Goal: Task Accomplishment & Management: Manage account settings

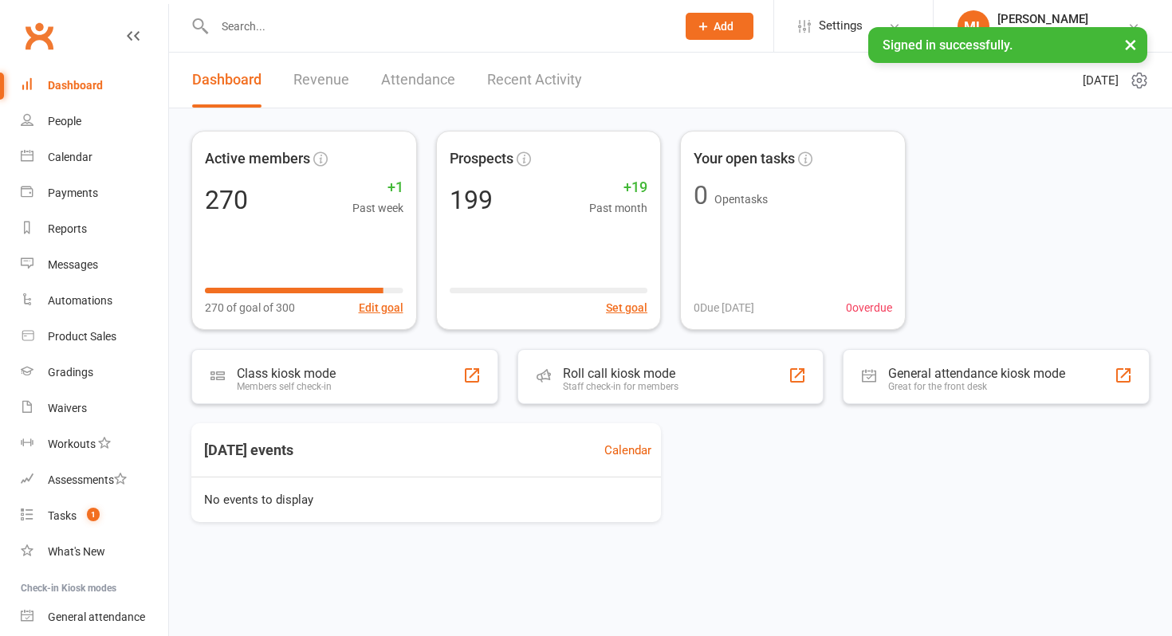
click at [269, 33] on input "text" at bounding box center [437, 26] width 455 height 22
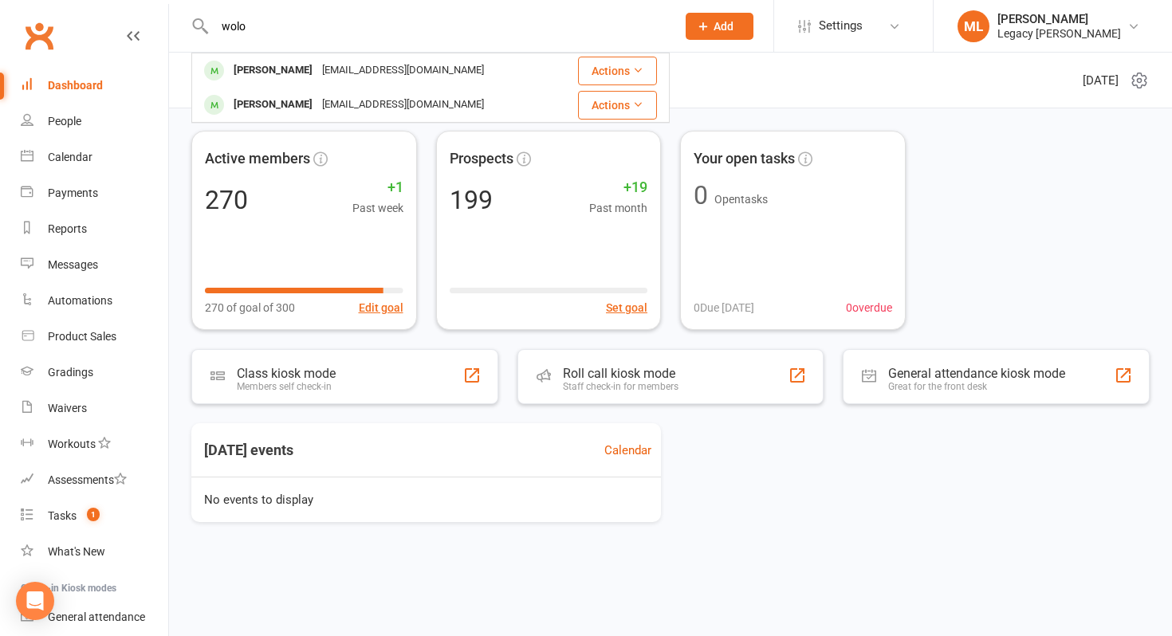
type input "wolo"
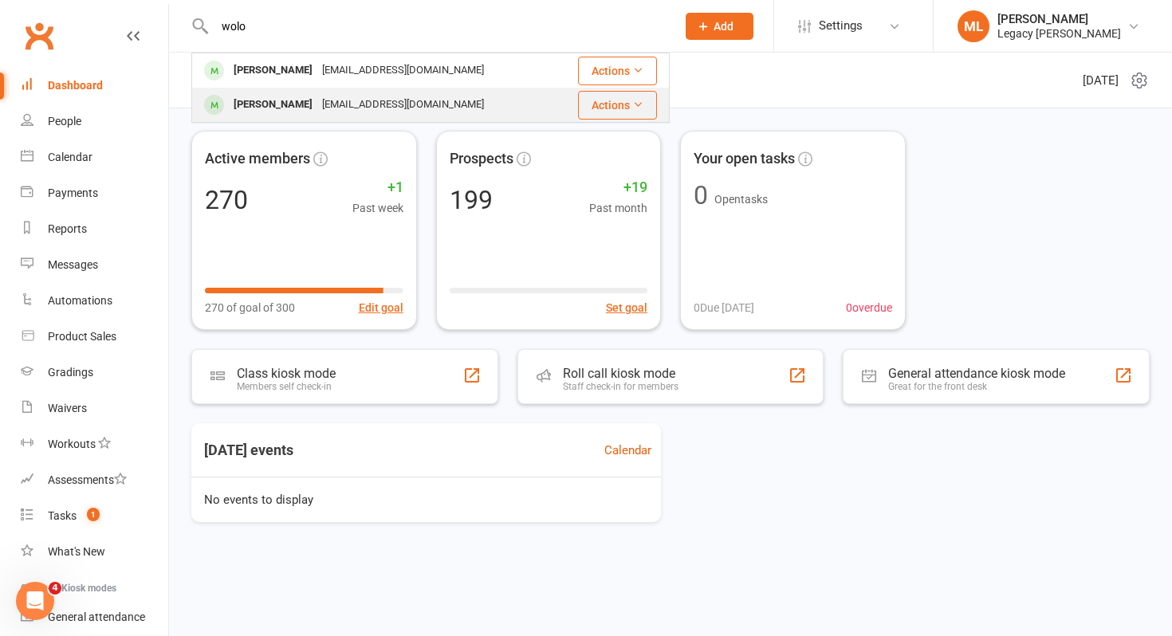
click at [343, 100] on div "[EMAIL_ADDRESS][DOMAIN_NAME]" at bounding box center [402, 104] width 171 height 23
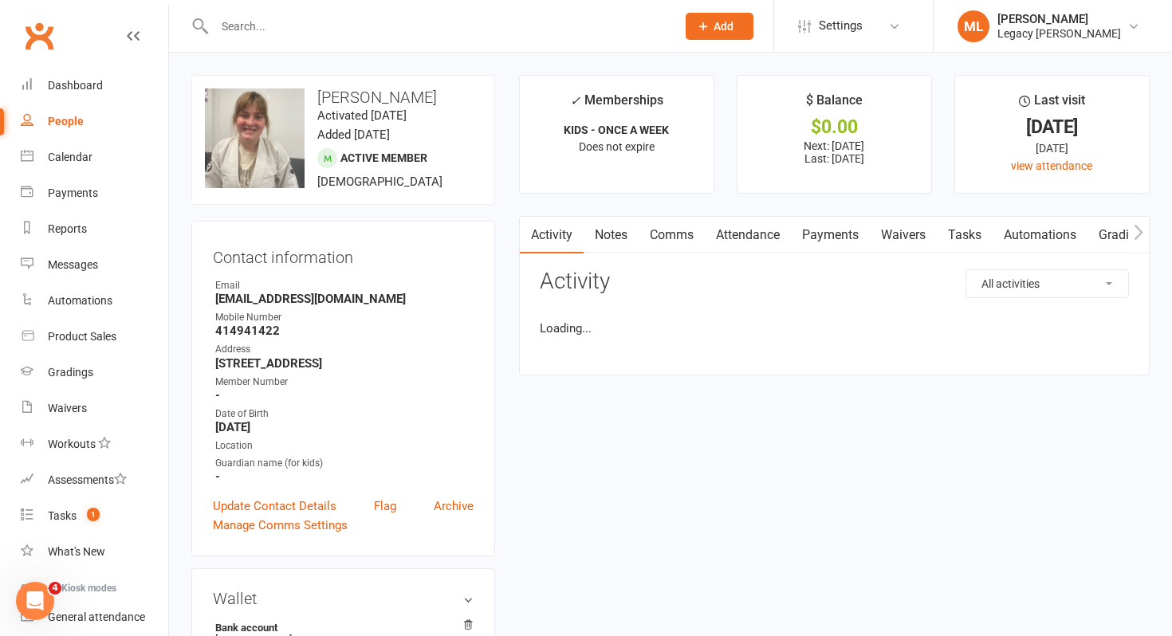
click at [836, 238] on link "Payments" at bounding box center [830, 235] width 79 height 37
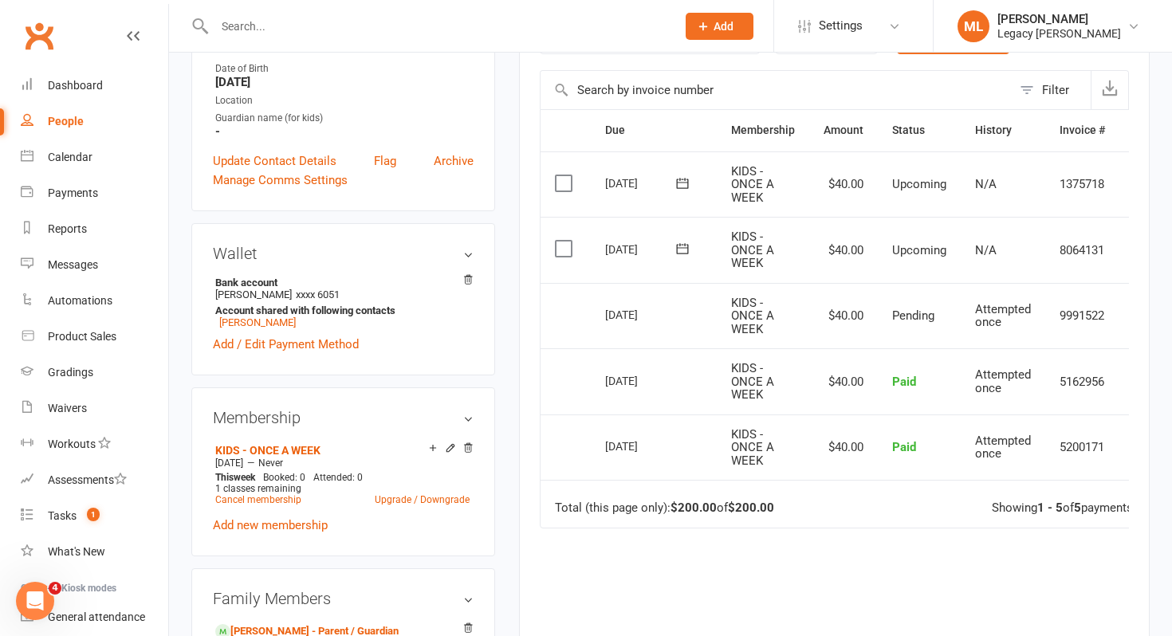
scroll to position [348, 0]
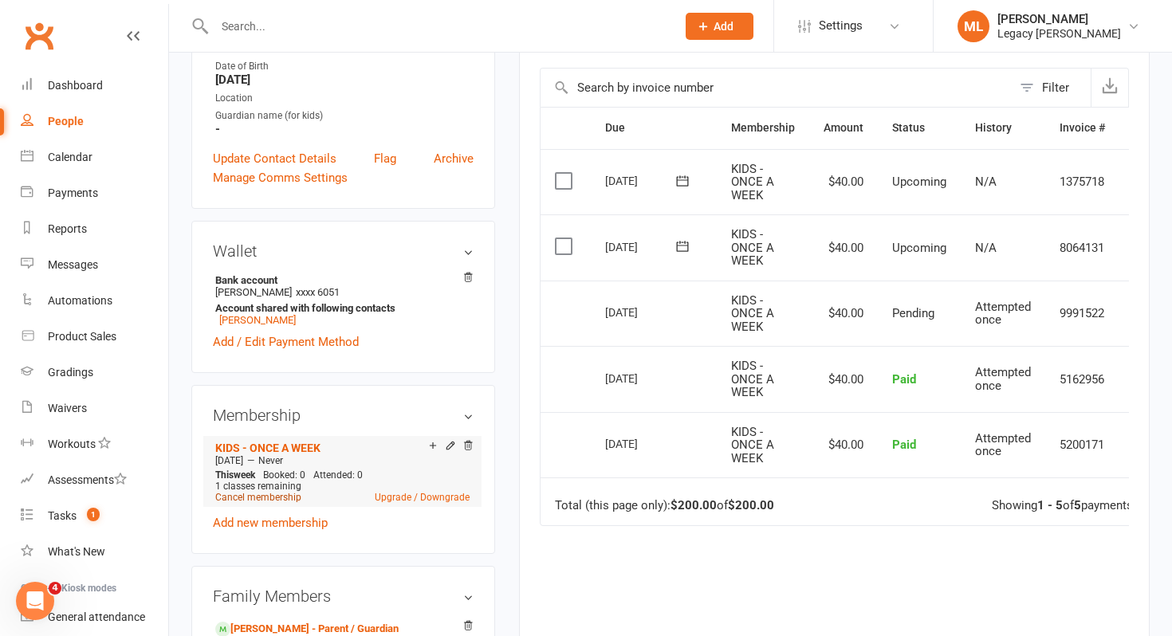
click at [277, 497] on link "Cancel membership" at bounding box center [258, 497] width 86 height 11
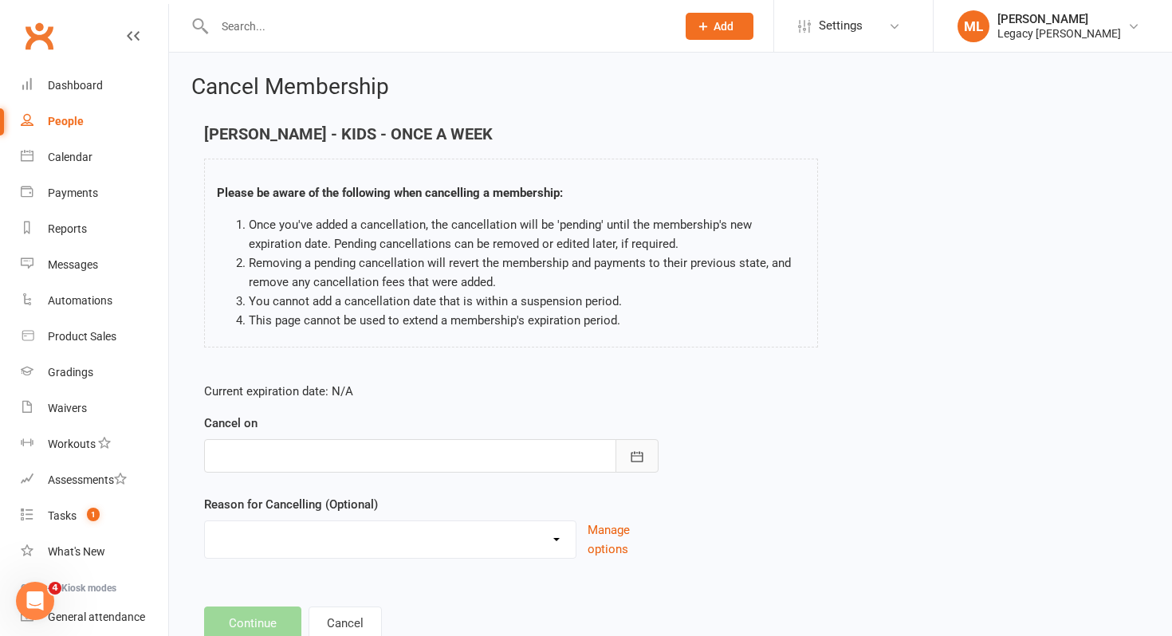
click at [627, 458] on button "button" at bounding box center [636, 455] width 43 height 33
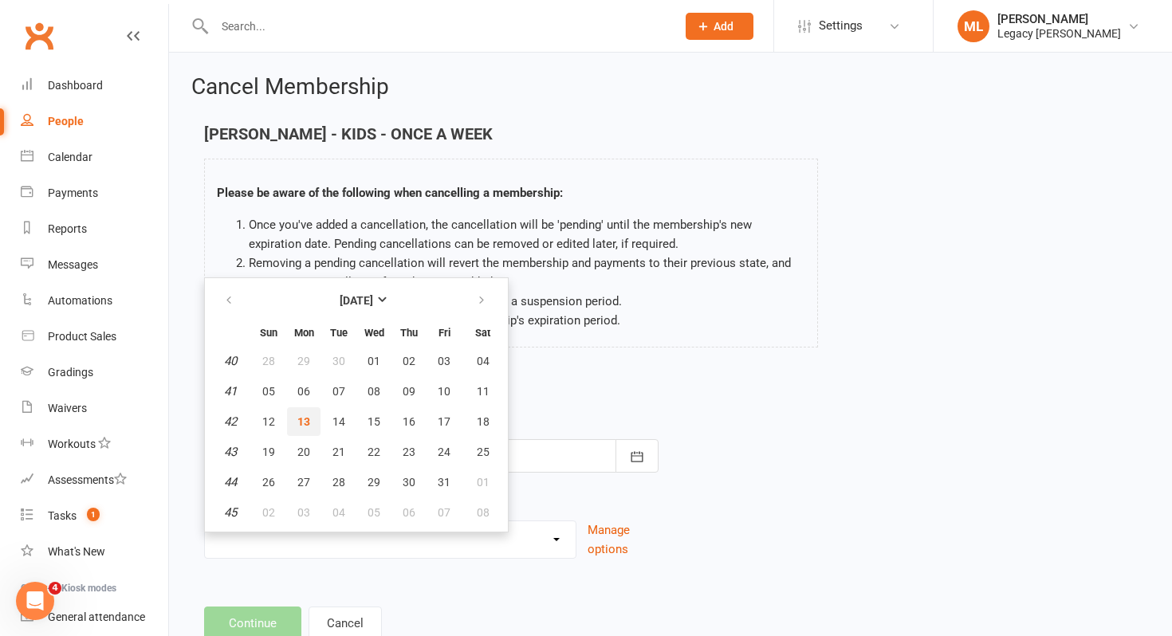
click at [308, 420] on span "13" at bounding box center [303, 421] width 13 height 13
type input "[DATE]"
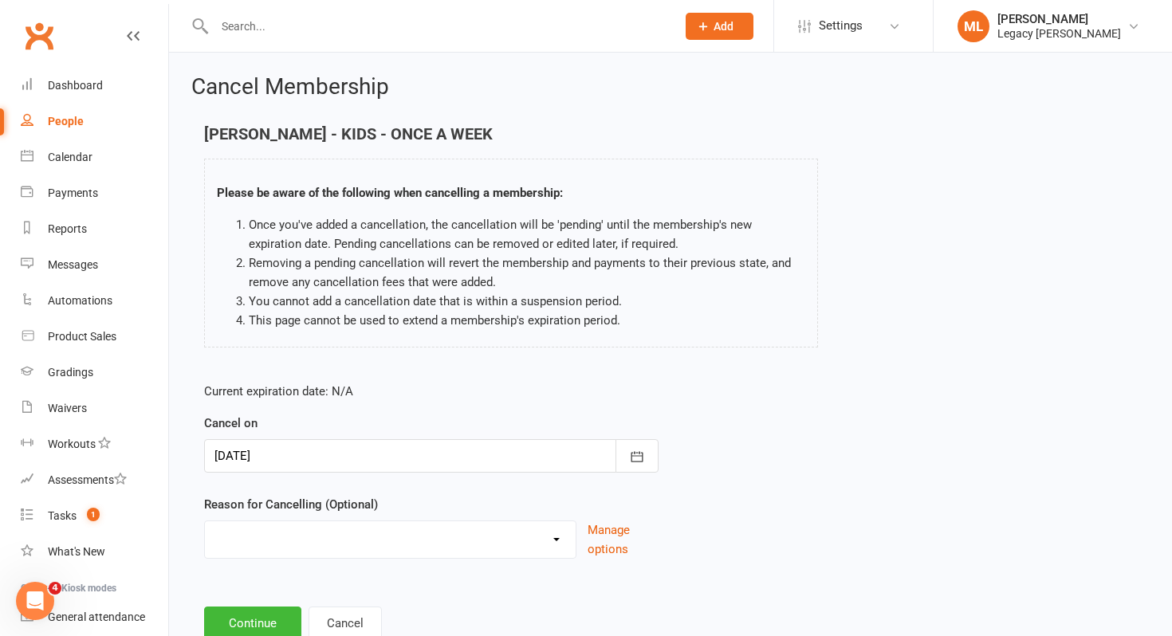
scroll to position [53, 0]
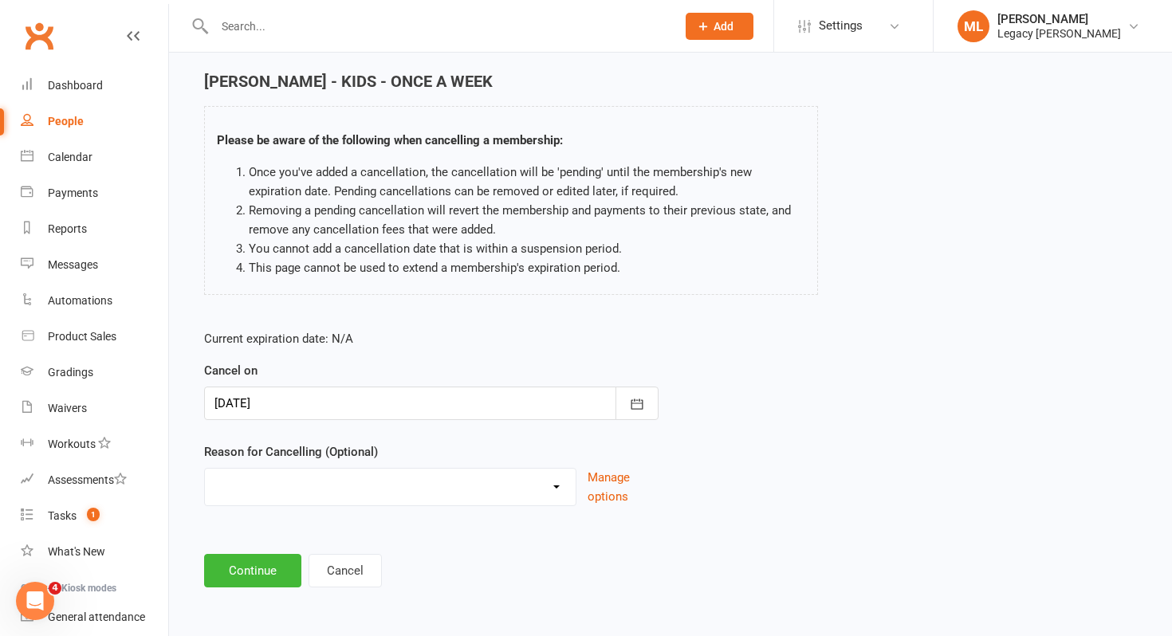
click at [321, 483] on select "Change to casual classes Financial reasons Illness Injury Lost interest Members…" at bounding box center [390, 485] width 371 height 32
select select "4"
click at [205, 469] on select "Change to casual classes Financial reasons Illness Injury Lost interest Members…" at bounding box center [390, 485] width 371 height 32
click at [262, 574] on button "Continue" at bounding box center [252, 570] width 97 height 33
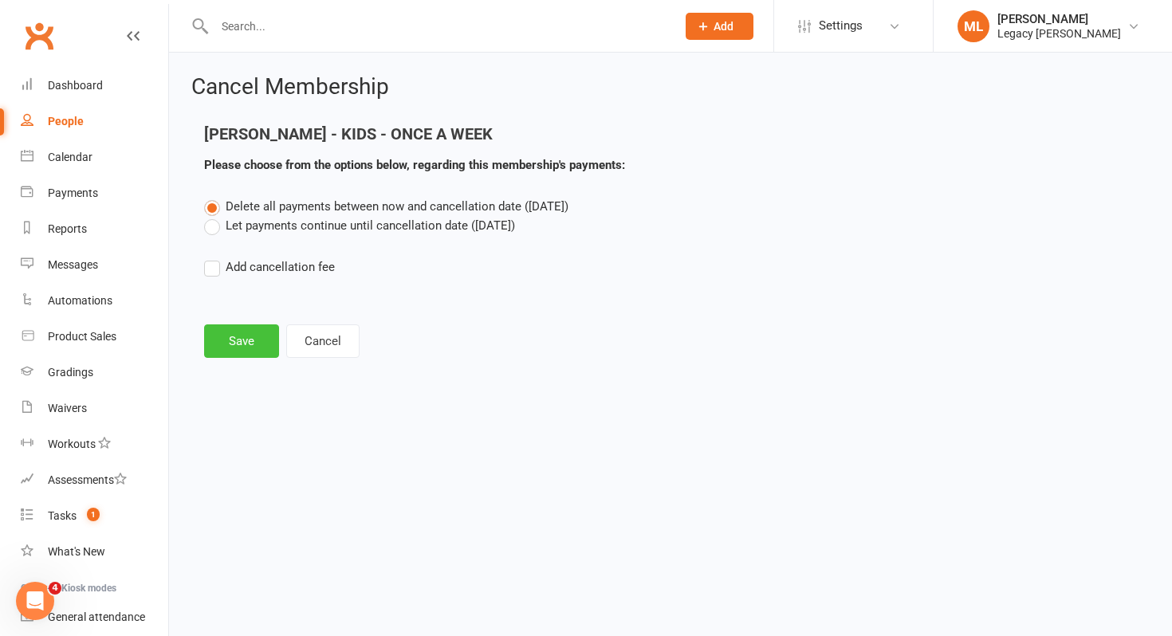
click at [242, 346] on button "Save" at bounding box center [241, 340] width 75 height 33
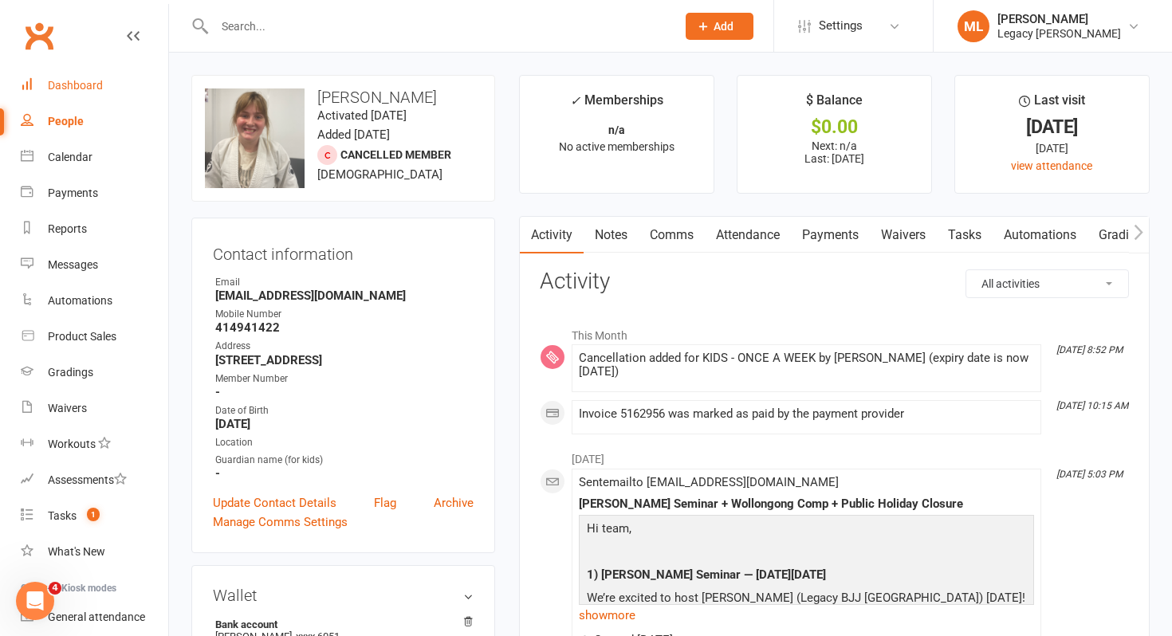
click at [92, 88] on div "Dashboard" at bounding box center [75, 85] width 55 height 13
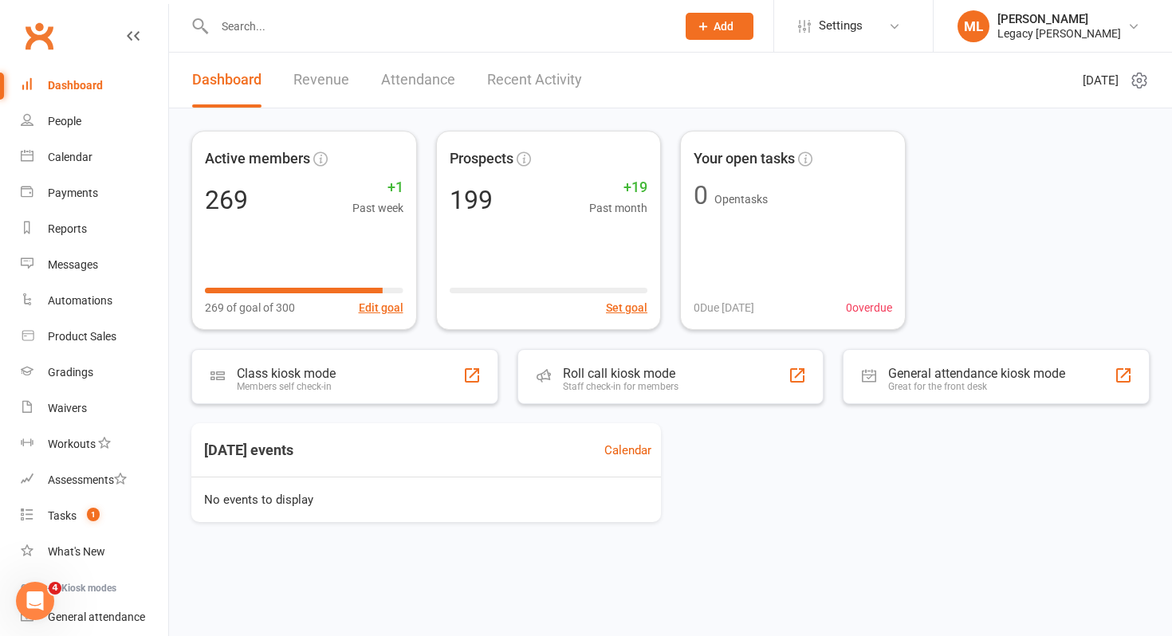
click at [242, 30] on input "text" at bounding box center [437, 26] width 455 height 22
type input "z"
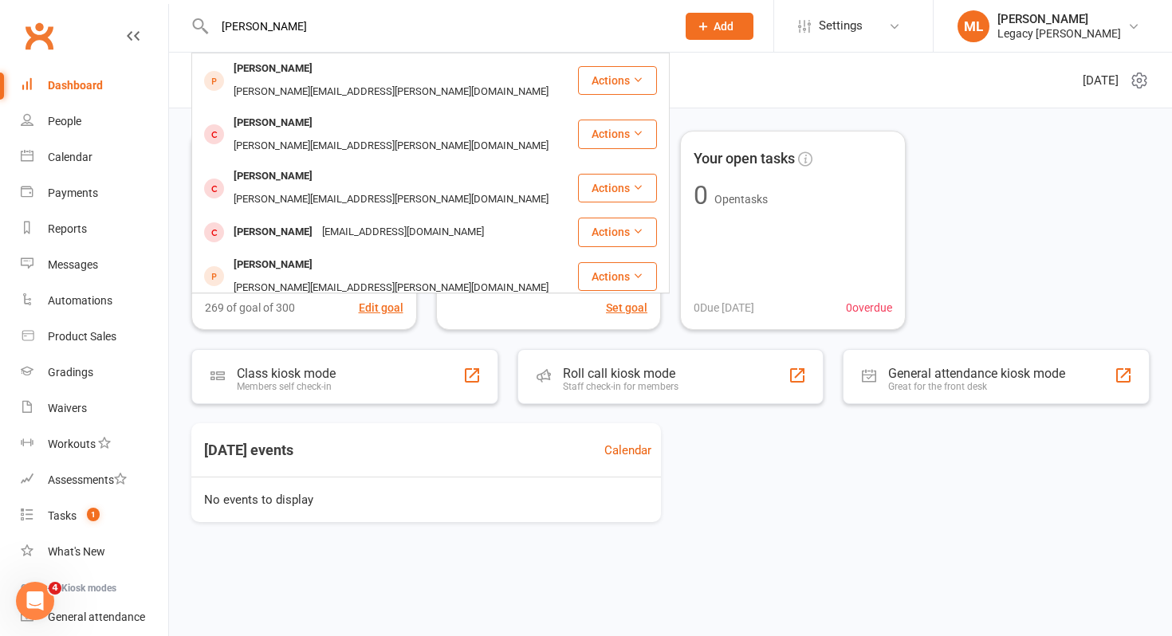
type input "[PERSON_NAME]"
click at [289, 308] on div "[PERSON_NAME]" at bounding box center [273, 319] width 88 height 23
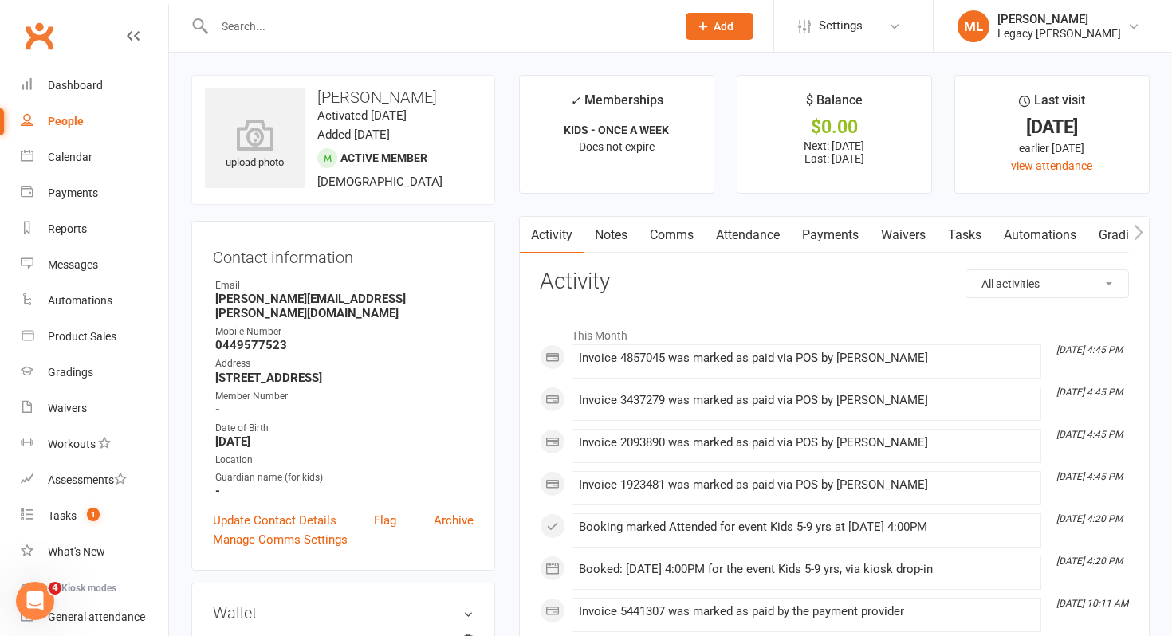
click at [761, 239] on link "Attendance" at bounding box center [748, 235] width 86 height 37
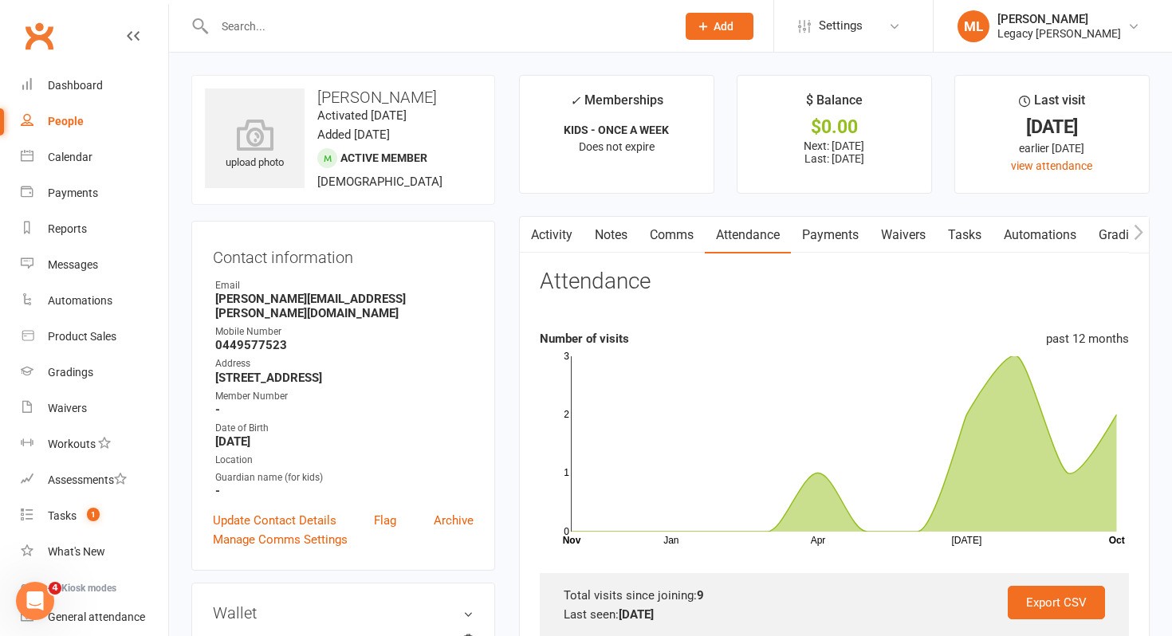
click at [841, 237] on link "Payments" at bounding box center [830, 235] width 79 height 37
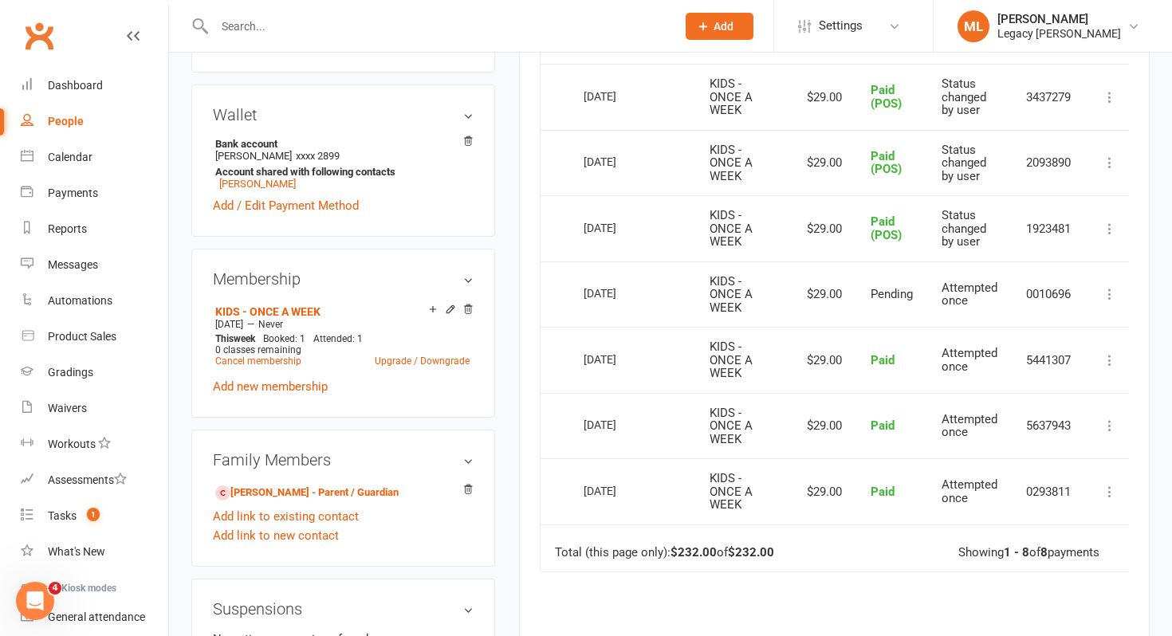
scroll to position [501, 0]
